Goal: Information Seeking & Learning: Compare options

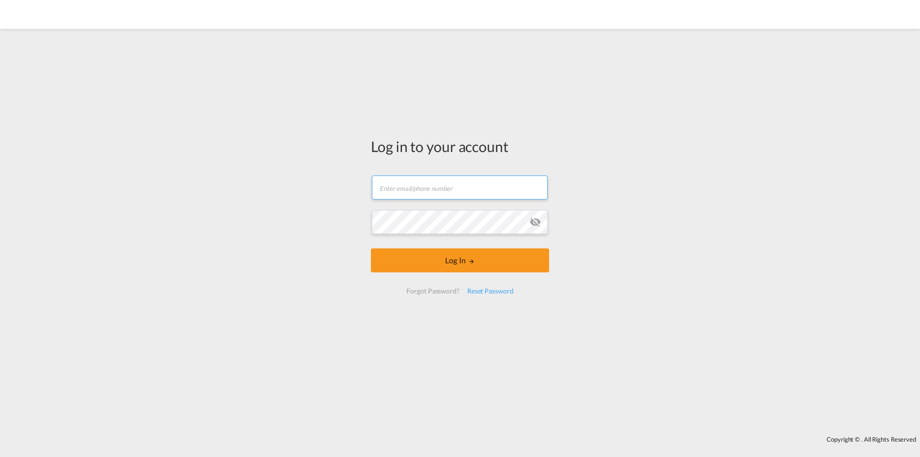
click at [420, 190] on input "text" at bounding box center [460, 187] width 176 height 24
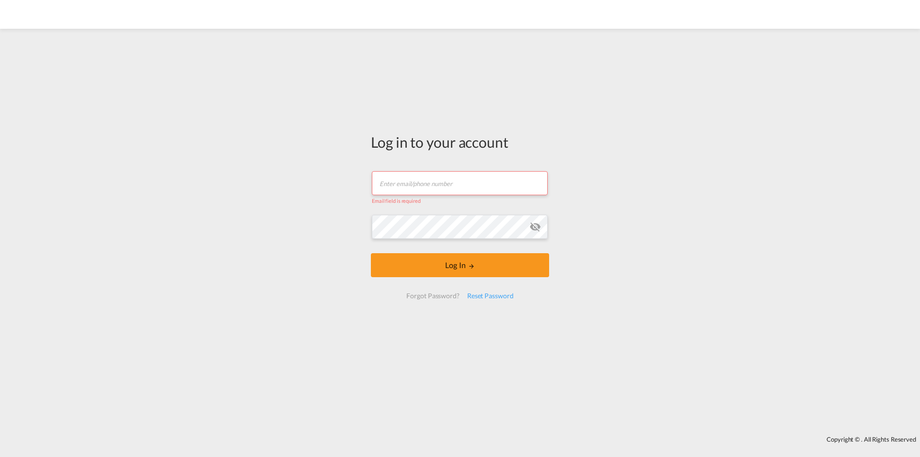
click at [437, 181] on input "text" at bounding box center [460, 183] width 176 height 24
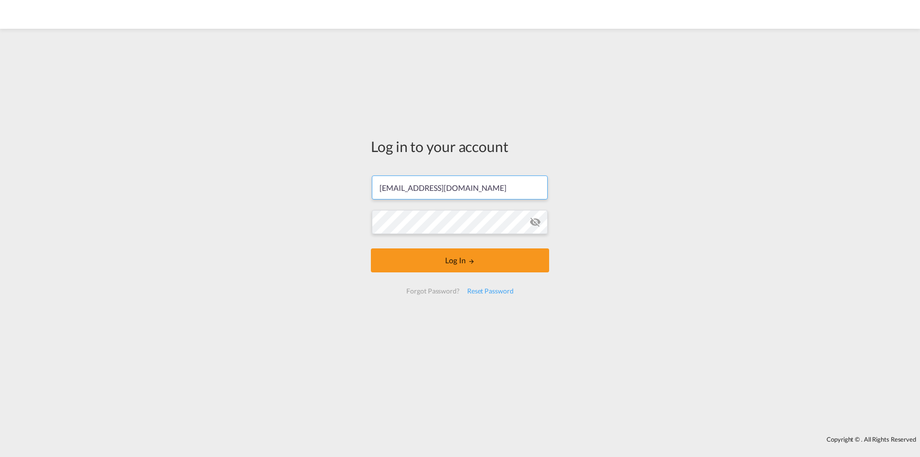
type input "[EMAIL_ADDRESS][DOMAIN_NAME]"
click at [397, 257] on button "Log In" at bounding box center [460, 260] width 178 height 24
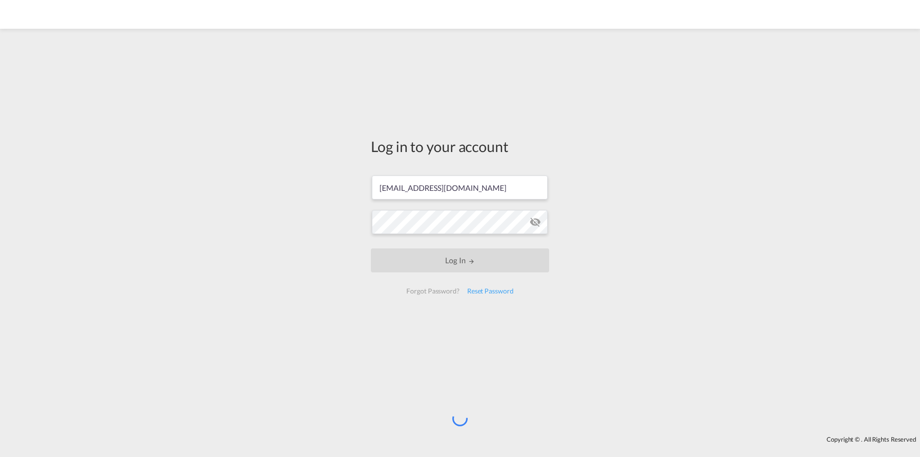
click at [359, 325] on div "Log in to your account [EMAIL_ADDRESS][DOMAIN_NAME] Log In Forgot Password? Res…" at bounding box center [460, 232] width 920 height 397
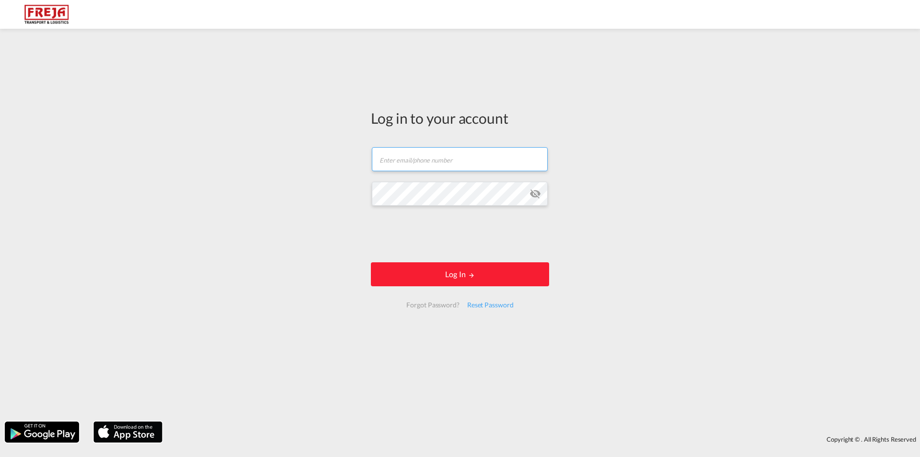
type input "[EMAIL_ADDRESS][DOMAIN_NAME]"
click at [534, 195] on md-icon "icon-eye-off" at bounding box center [534, 193] width 11 height 11
click at [298, 187] on div "Log in to your account [EMAIL_ADDRESS][DOMAIN_NAME] Log In Forgot Password? Res…" at bounding box center [460, 225] width 920 height 383
click at [307, 197] on div "Log in to your account [EMAIL_ADDRESS][DOMAIN_NAME] Log In Forgot Password? Res…" at bounding box center [460, 225] width 920 height 383
click at [396, 262] on form "[EMAIL_ADDRESS][DOMAIN_NAME] Log In Forgot Password? Reset Password" at bounding box center [460, 228] width 178 height 180
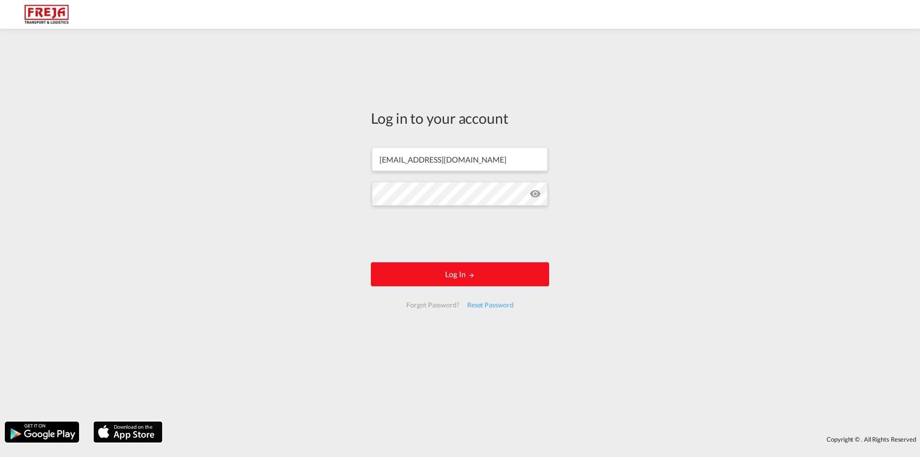
click at [396, 269] on button "Log In" at bounding box center [460, 274] width 178 height 24
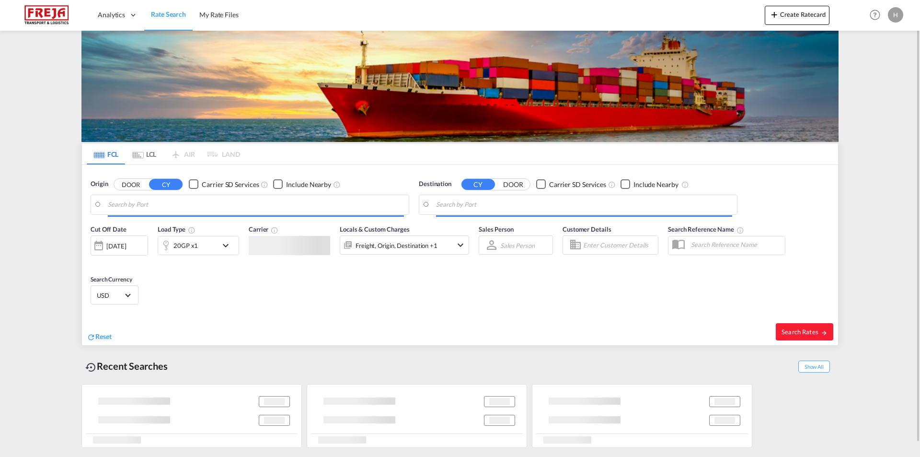
type input "Ennore, INENR"
type input "[GEOGRAPHIC_DATA], ESVLC"
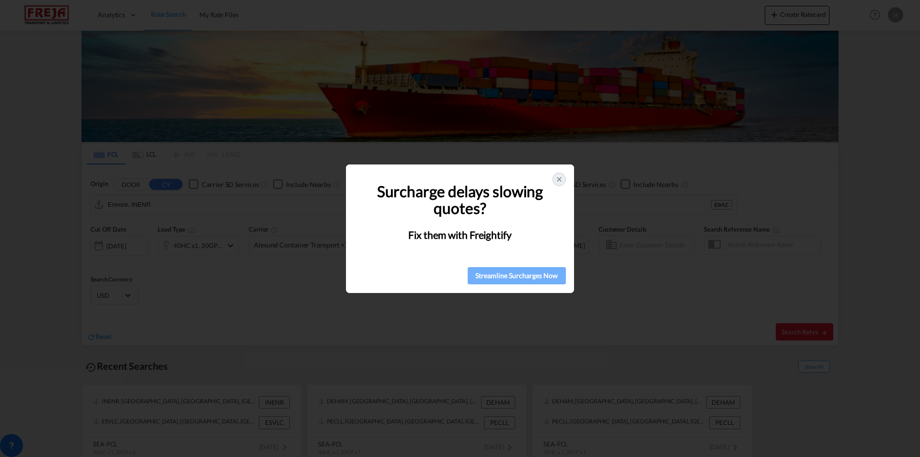
click at [537, 277] on div "Streamline Surcharges Now" at bounding box center [517, 275] width 92 height 14
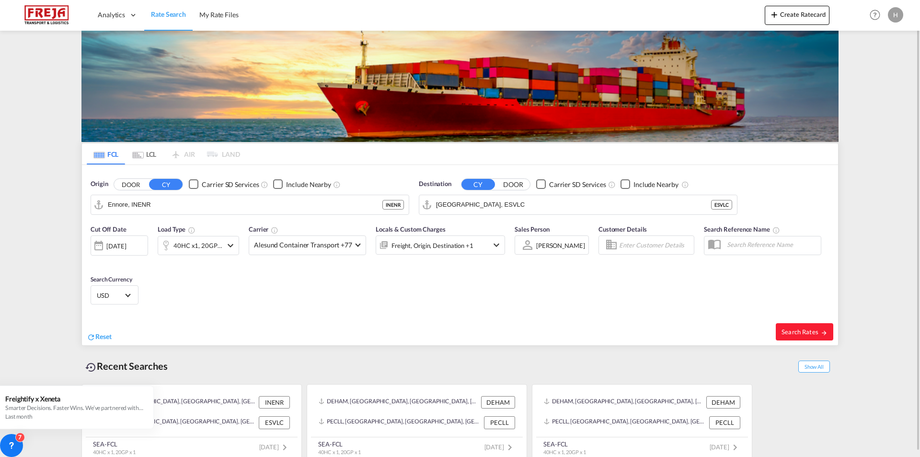
click at [885, 114] on md-content "Analytics Reports Dashboard Rate Search My Rate Files Create Ratecard Help Reso…" at bounding box center [460, 228] width 920 height 457
click at [893, 19] on div "H" at bounding box center [895, 14] width 15 height 15
click at [882, 44] on button "My Profile" at bounding box center [884, 42] width 62 height 19
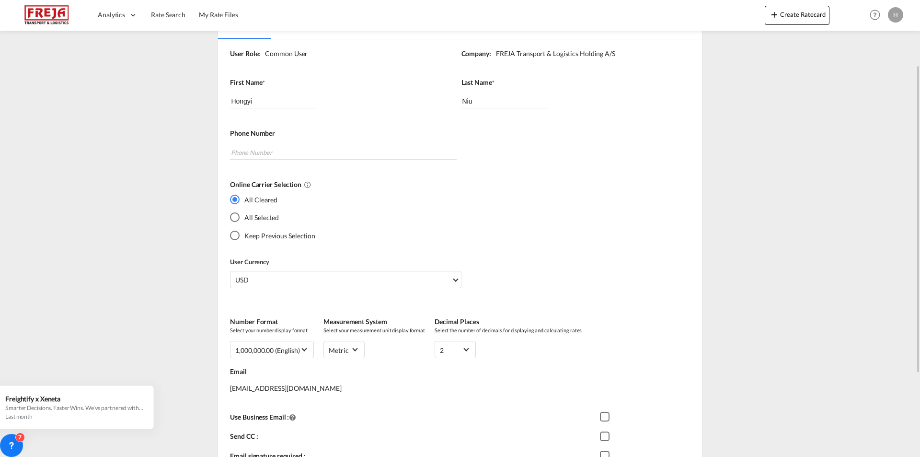
scroll to position [219, 0]
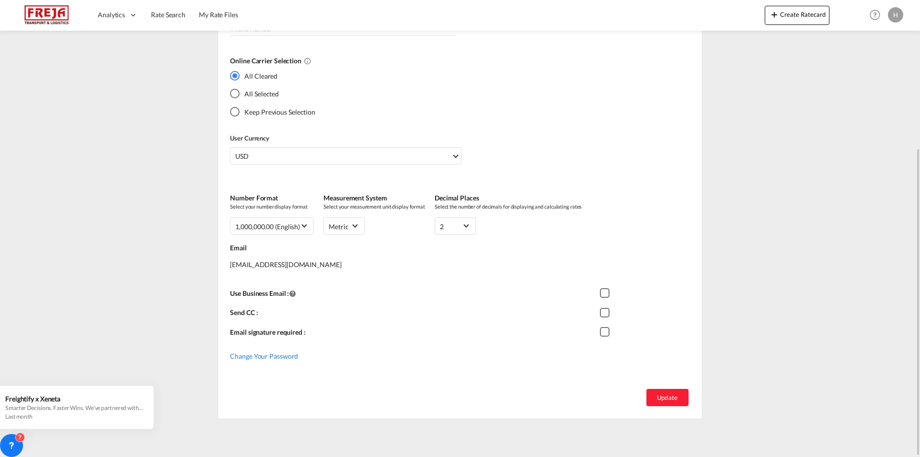
click at [272, 357] on span "Change Your Password" at bounding box center [264, 356] width 68 height 8
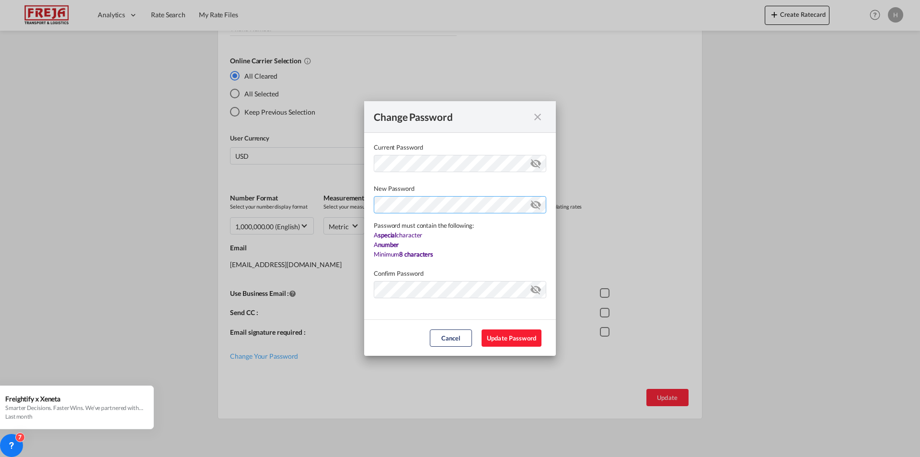
click at [399, 230] on div "Password must contain the following: A special character A number Minimum 8 cha…" at bounding box center [460, 226] width 172 height 66
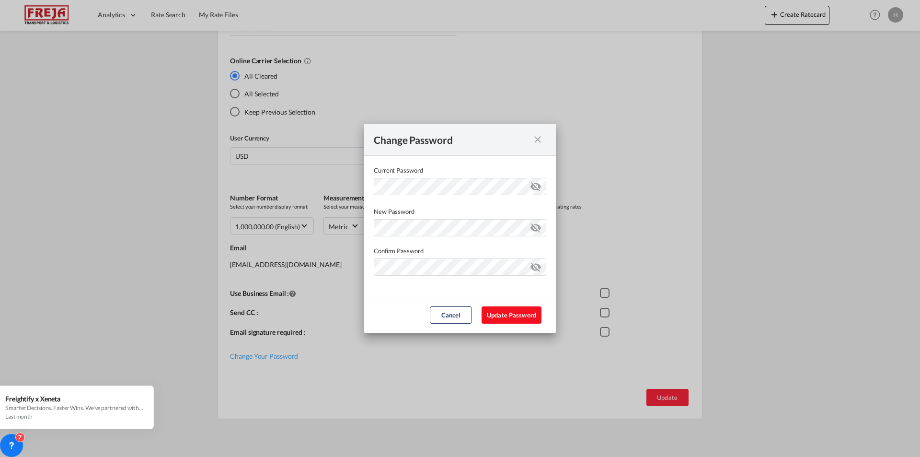
click at [538, 318] on button "Update Password" at bounding box center [512, 314] width 60 height 17
click at [540, 227] on md-icon "icon-eye-off" at bounding box center [535, 225] width 11 height 11
click at [536, 266] on md-icon "icon-eye-off" at bounding box center [535, 264] width 11 height 11
click at [502, 310] on button "Update Password" at bounding box center [512, 314] width 60 height 17
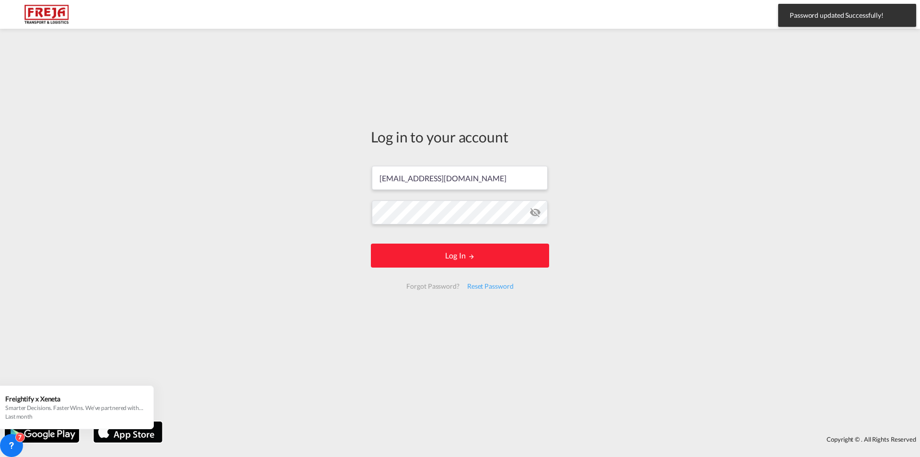
click at [477, 241] on form "[EMAIL_ADDRESS][DOMAIN_NAME] Log In Forgot Password? Reset Password" at bounding box center [460, 227] width 178 height 142
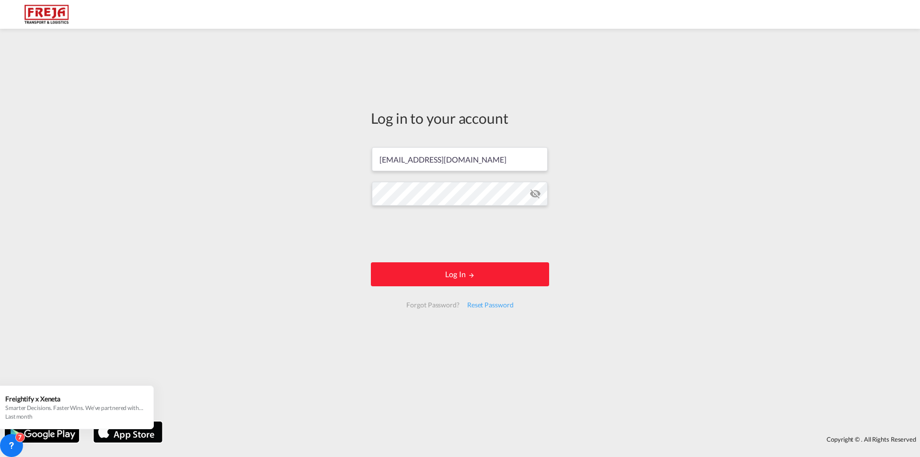
click at [535, 196] on md-icon "icon-eye-off" at bounding box center [534, 193] width 11 height 11
click at [478, 270] on button "Log In" at bounding box center [460, 274] width 178 height 24
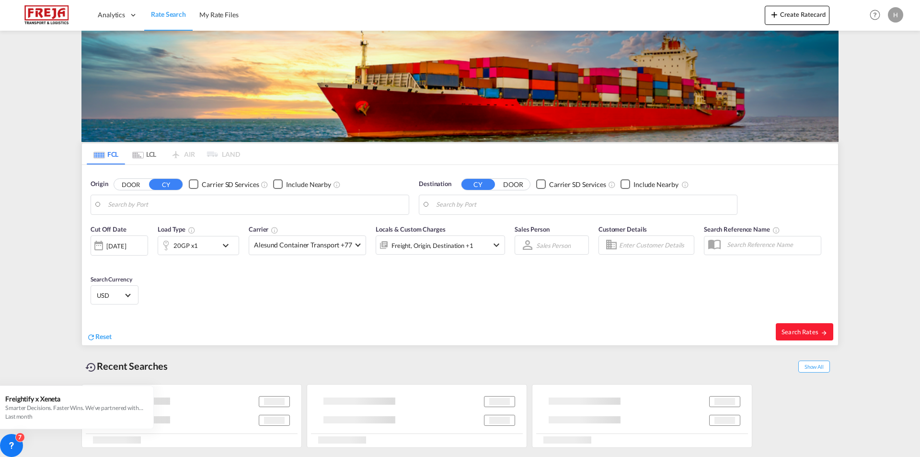
type input "Ennore, INENR"
type input "[GEOGRAPHIC_DATA], ESVLC"
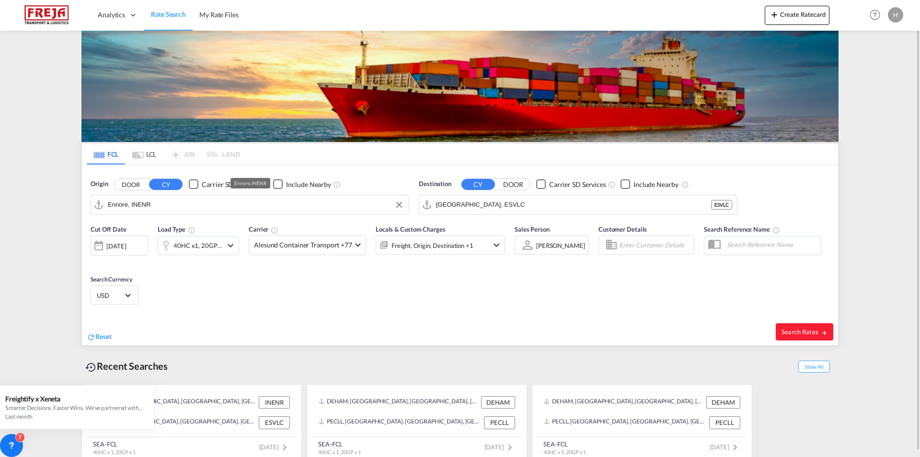
click at [235, 207] on input "Ennore, INENR" at bounding box center [256, 204] width 296 height 14
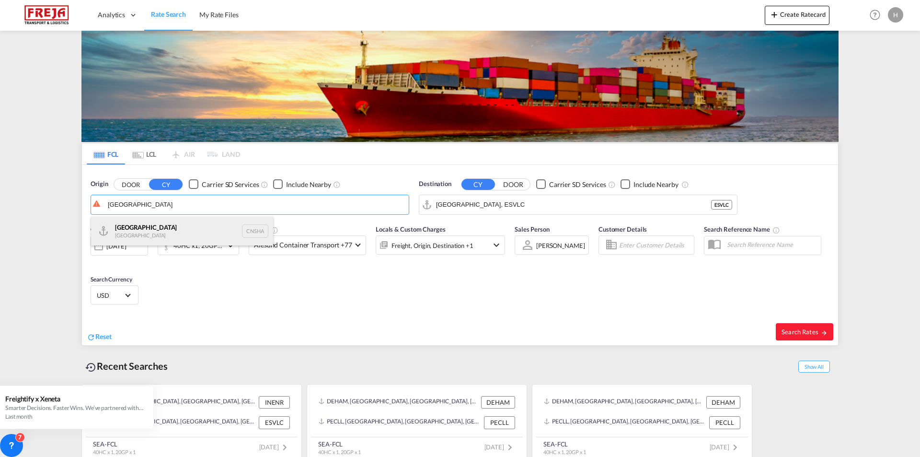
click at [161, 235] on div "Shanghai [GEOGRAPHIC_DATA] CNSHA" at bounding box center [182, 231] width 182 height 29
type input "[GEOGRAPHIC_DATA], [GEOGRAPHIC_DATA]"
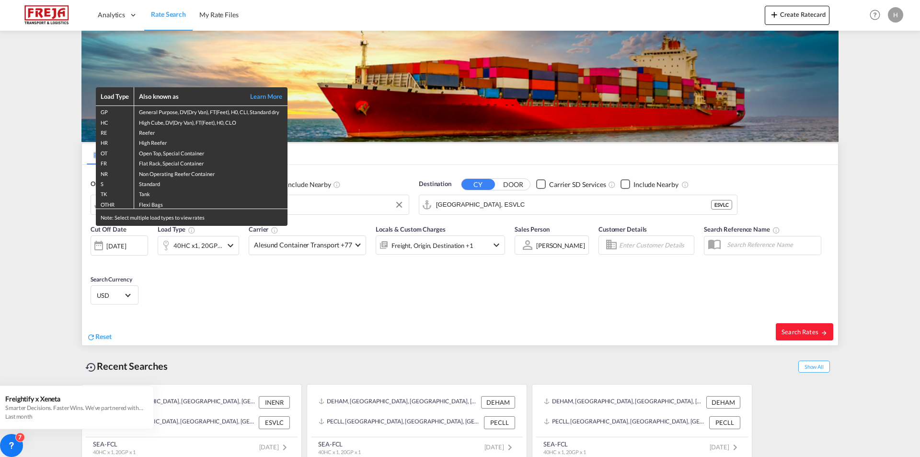
click at [518, 207] on div "Load Type Also known as Learn More GP General Purpose, DV(Dry Van), FT(Feet), H…" at bounding box center [460, 228] width 920 height 457
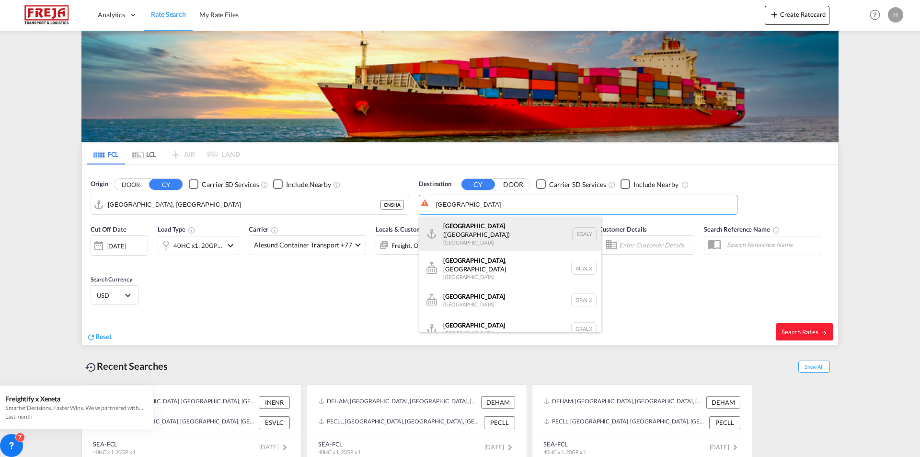
click at [510, 229] on div "Alexandria ([GEOGRAPHIC_DATA]) [GEOGRAPHIC_DATA] EGALY" at bounding box center [510, 234] width 182 height 34
type input "Alexandria ([GEOGRAPHIC_DATA]), EGALY"
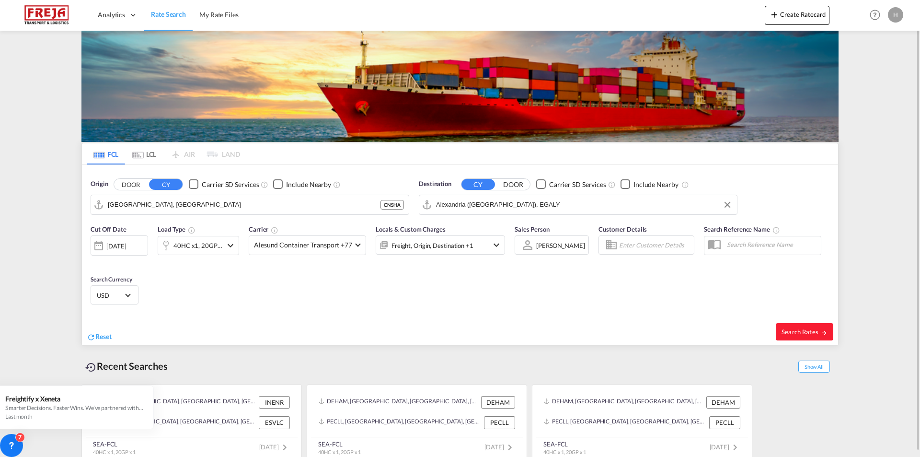
click at [230, 290] on div "Cut Off Date [DATE] [DATE] Load Type 40HC x1, 20GP x1 Carrier Alesund Container…" at bounding box center [460, 265] width 756 height 93
click at [230, 246] on md-icon "icon-chevron-down" at bounding box center [230, 245] width 11 height 11
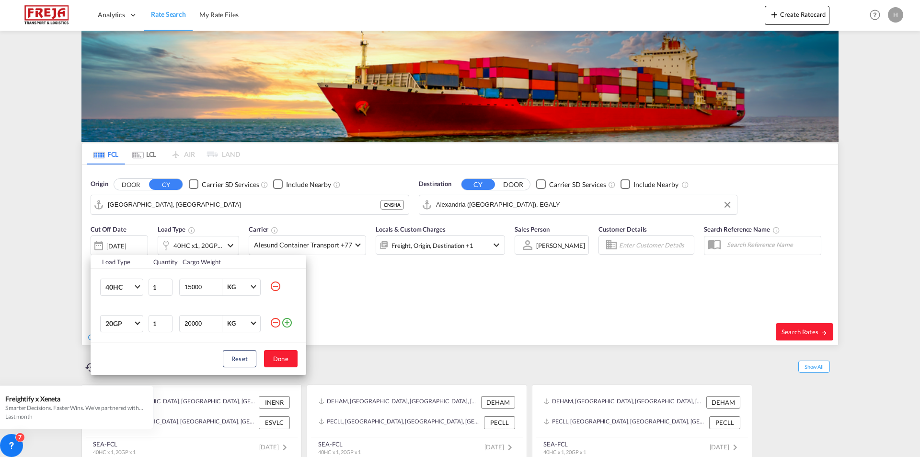
click at [277, 324] on md-icon "icon-minus-circle-outline" at bounding box center [275, 322] width 11 height 11
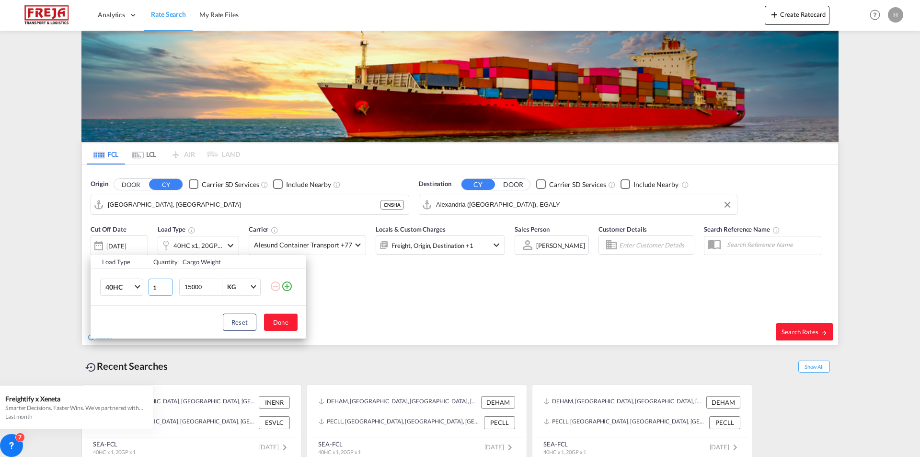
click at [157, 286] on input "1" at bounding box center [161, 286] width 24 height 17
click at [167, 281] on input "1" at bounding box center [161, 286] width 24 height 17
type input "2"
click at [164, 287] on input "2" at bounding box center [161, 286] width 24 height 17
click at [280, 323] on button "Done" at bounding box center [281, 321] width 34 height 17
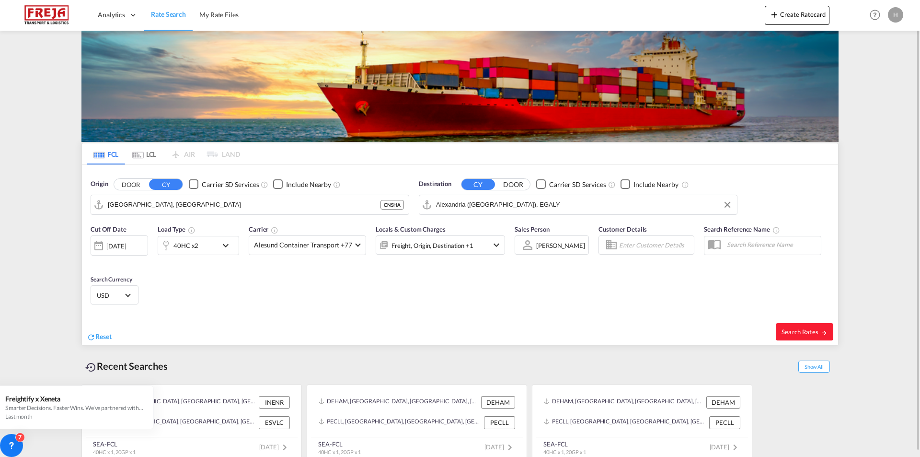
click at [280, 323] on div "Reset" at bounding box center [275, 329] width 376 height 26
click at [126, 242] on div "[DATE]" at bounding box center [116, 245] width 20 height 9
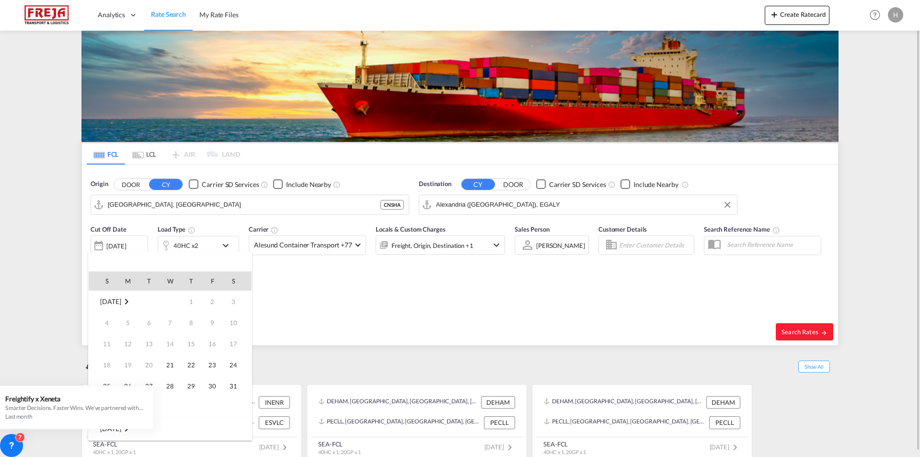
scroll to position [381, 0]
click at [132, 242] on div at bounding box center [460, 228] width 920 height 457
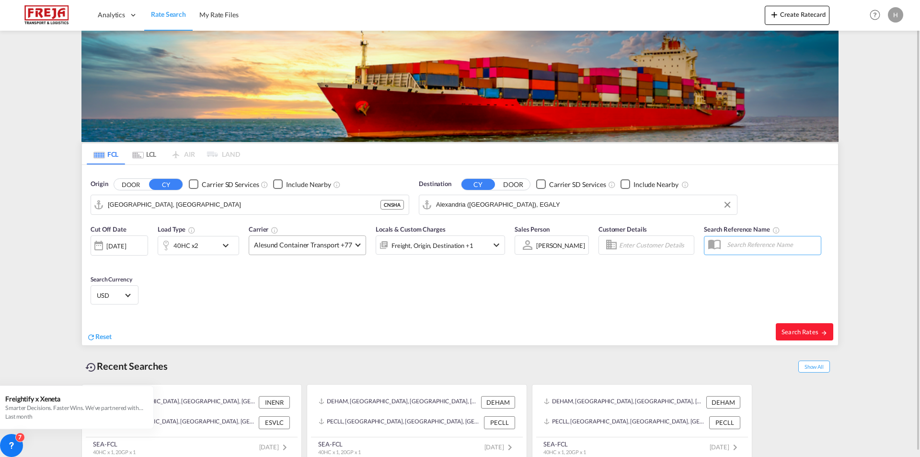
click at [343, 245] on span "Alesund Container Transport +77" at bounding box center [303, 245] width 98 height 10
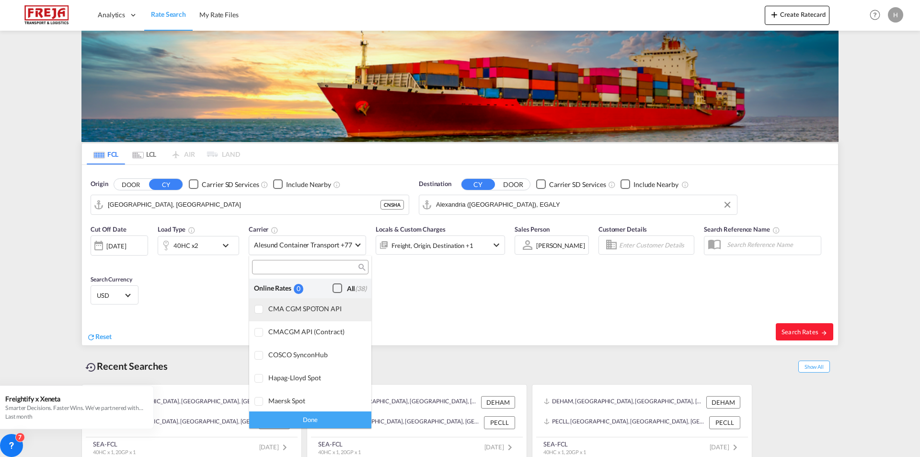
scroll to position [0, 0]
click at [333, 288] on div "Checkbox No Ink" at bounding box center [338, 288] width 10 height 10
click at [475, 278] on md-backdrop at bounding box center [460, 228] width 920 height 457
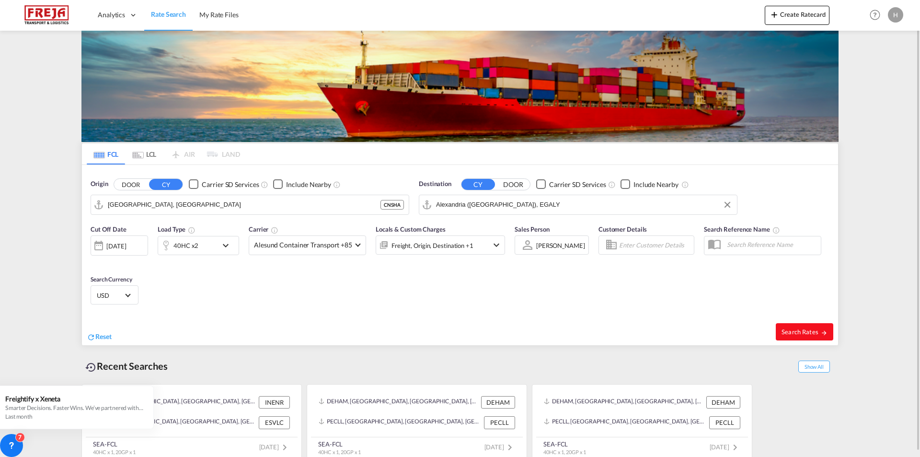
click at [798, 332] on span "Search Rates" at bounding box center [805, 332] width 46 height 8
type input "CNSHA to EGALY / [DATE]"
